Goal: Find specific page/section: Find specific page/section

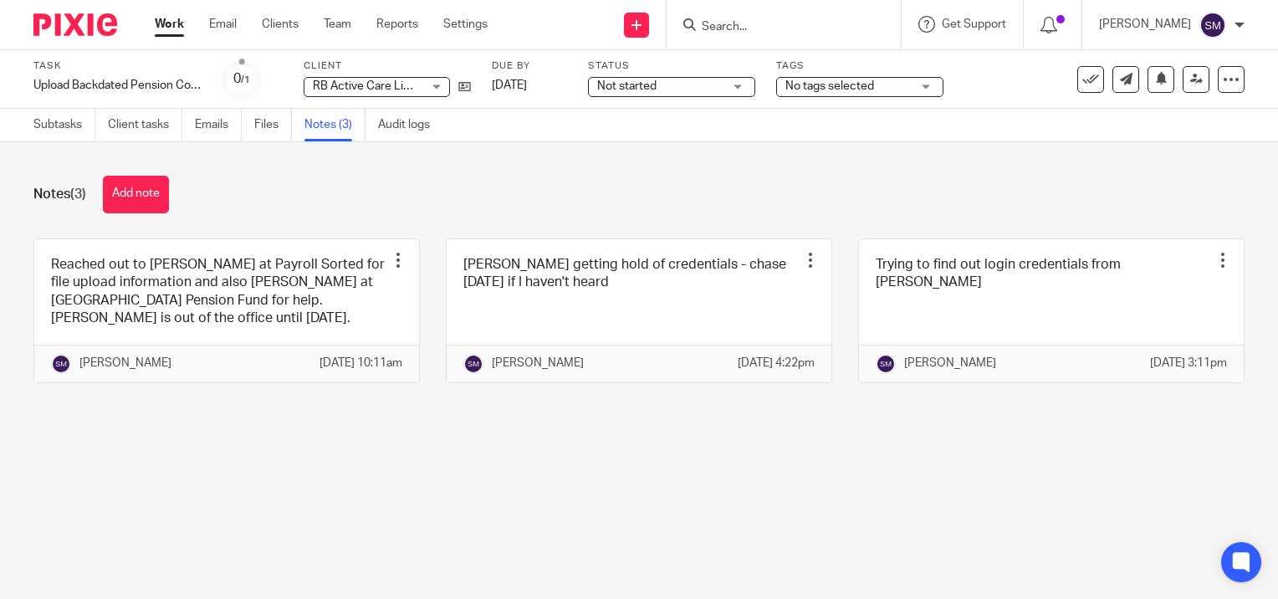
click at [806, 31] on input "Search" at bounding box center [775, 27] width 151 height 15
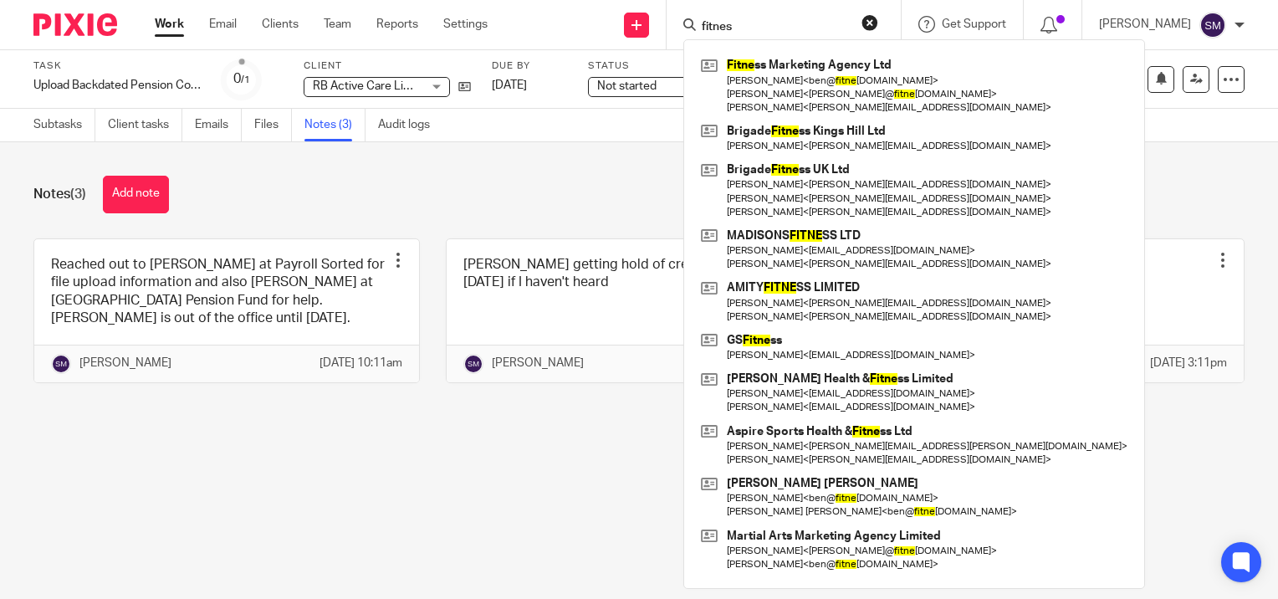
type input "fitnes"
click button "submit" at bounding box center [0, 0] width 0 height 0
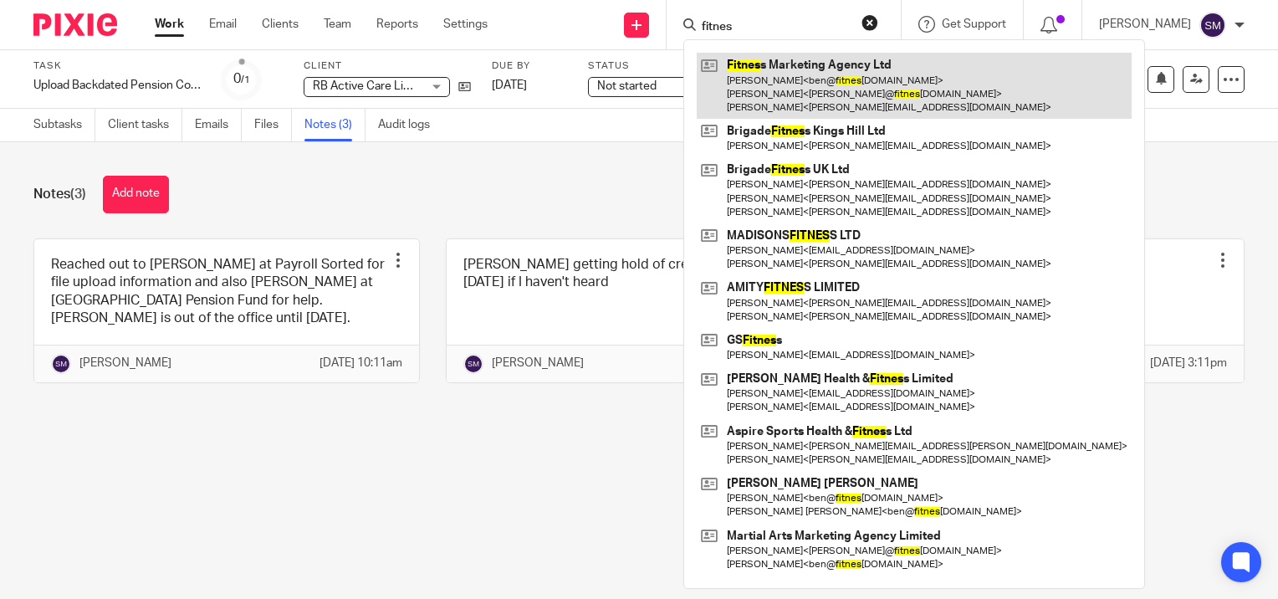
click at [781, 78] on link at bounding box center [914, 86] width 435 height 66
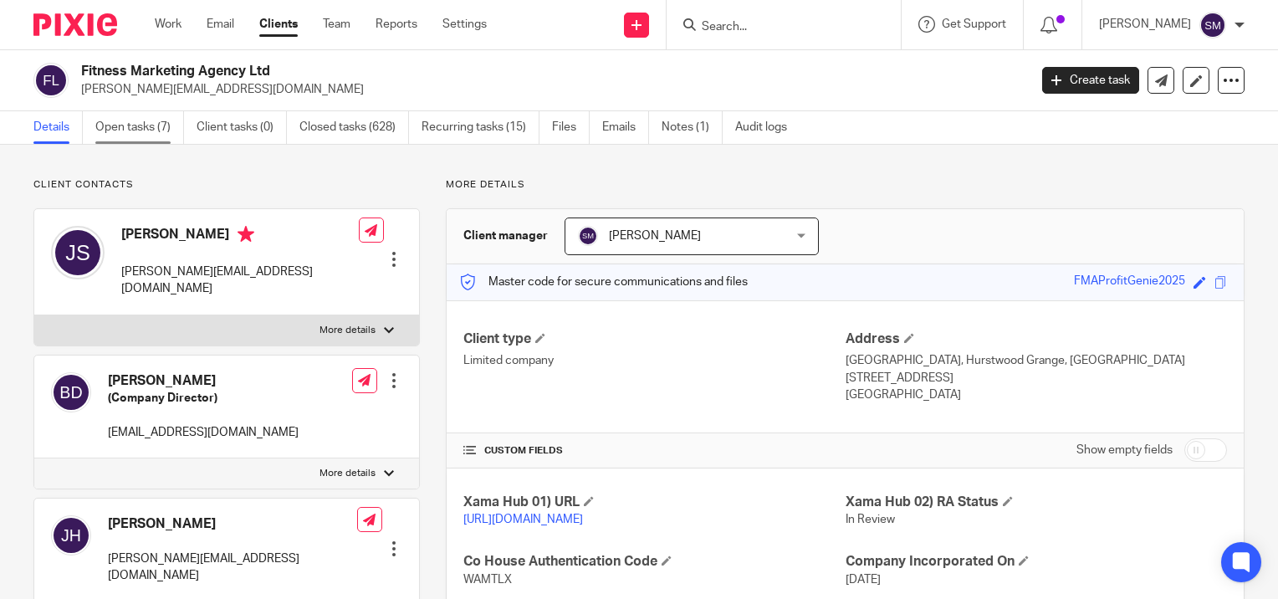
click at [131, 125] on link "Open tasks (7)" at bounding box center [139, 127] width 89 height 33
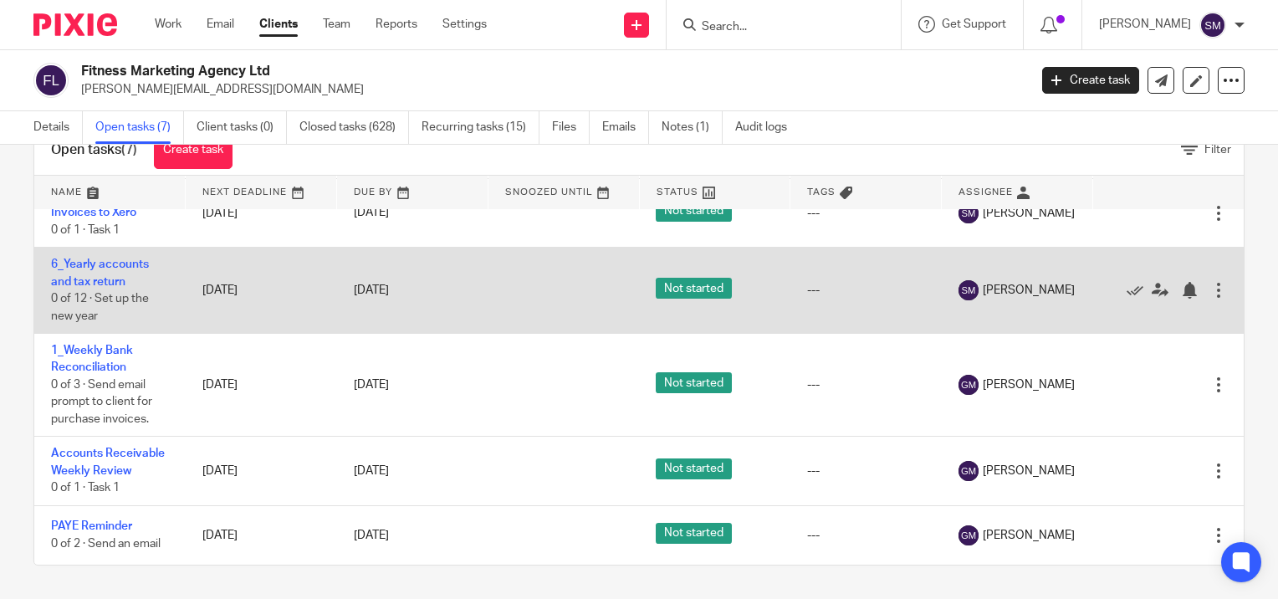
scroll to position [77, 0]
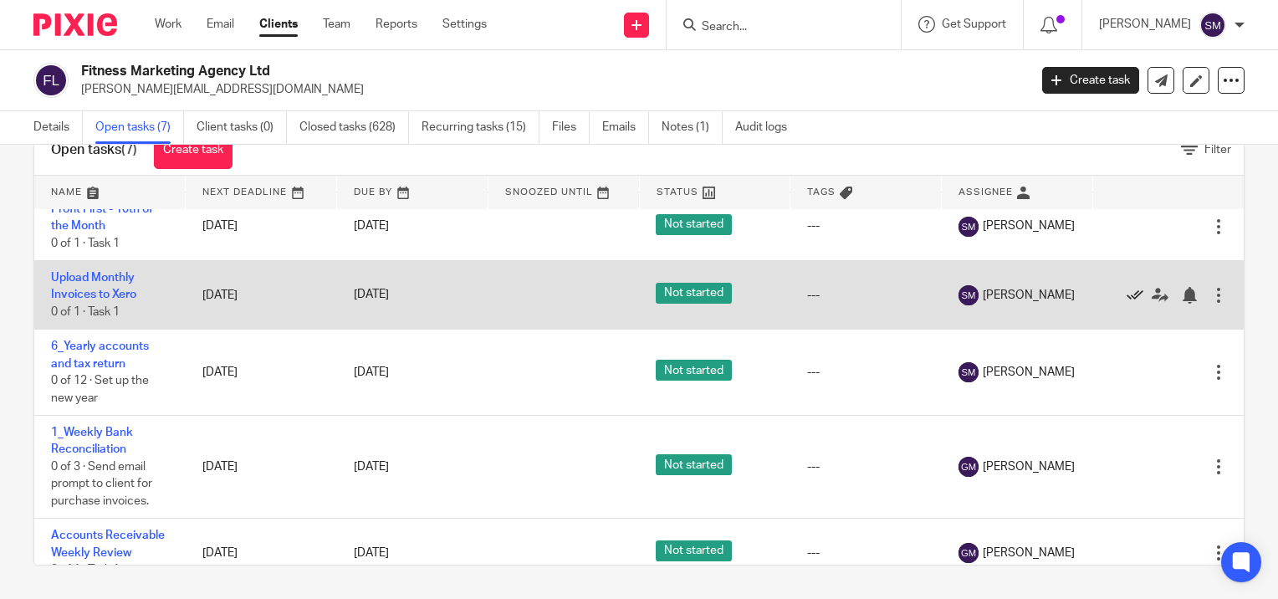
click at [1127, 294] on icon at bounding box center [1135, 295] width 17 height 17
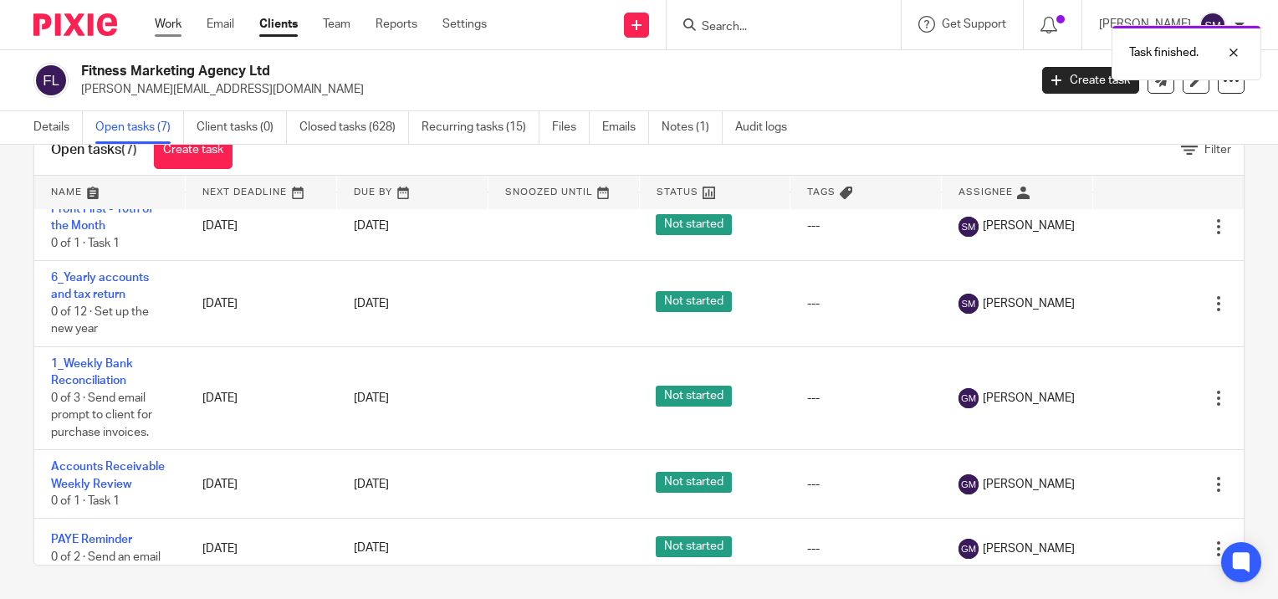
click at [169, 26] on link "Work" at bounding box center [168, 24] width 27 height 17
